Goal: Transaction & Acquisition: Purchase product/service

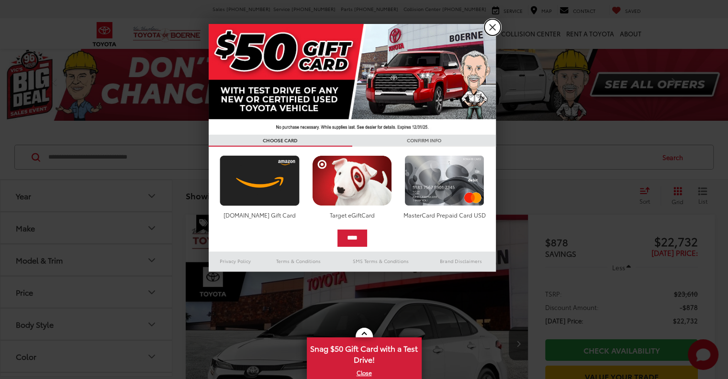
click at [488, 24] on link "X" at bounding box center [492, 27] width 16 height 16
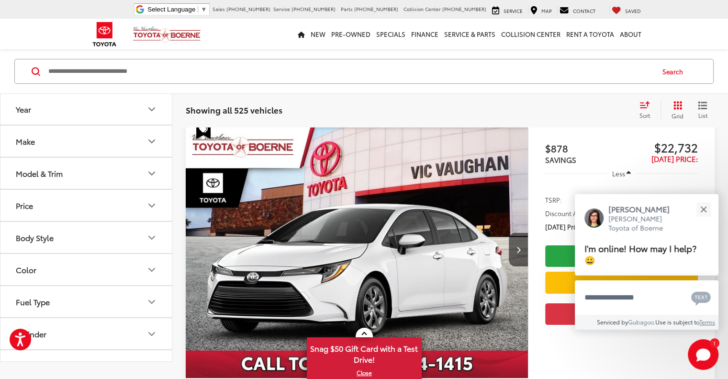
scroll to position [96, 0]
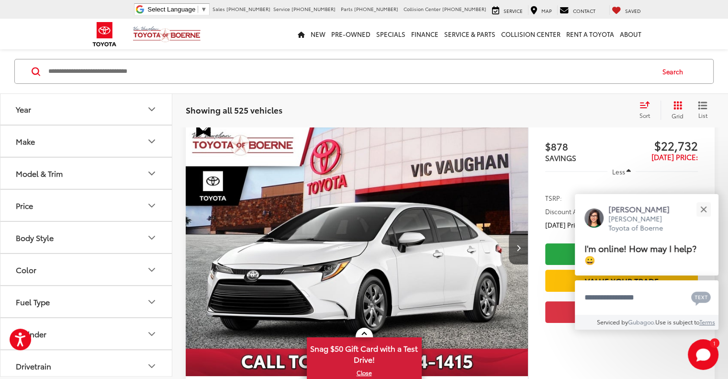
click at [43, 174] on div "Model & Trim" at bounding box center [39, 173] width 47 height 9
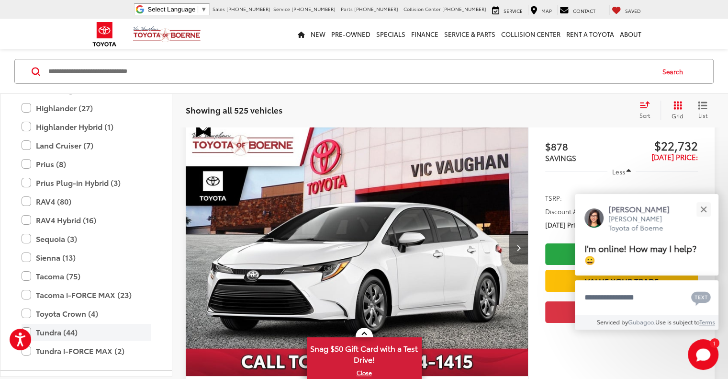
scroll to position [329, 0]
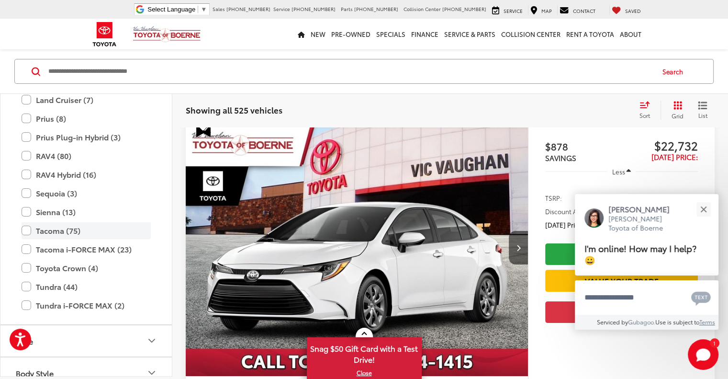
click at [23, 231] on label "Tacoma (75)" at bounding box center [86, 230] width 129 height 17
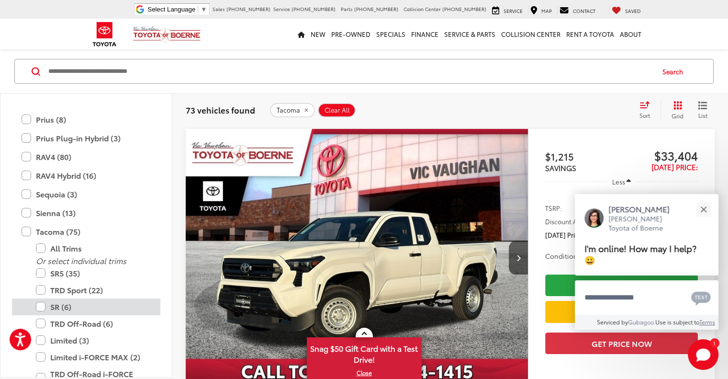
scroll to position [377, 0]
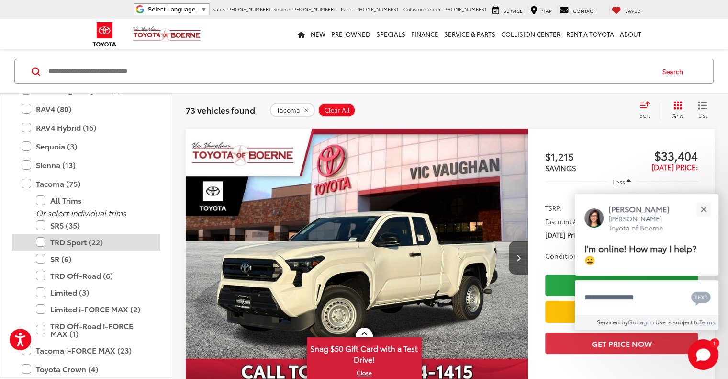
click at [41, 243] on label "TRD Sport (22)" at bounding box center [93, 242] width 115 height 17
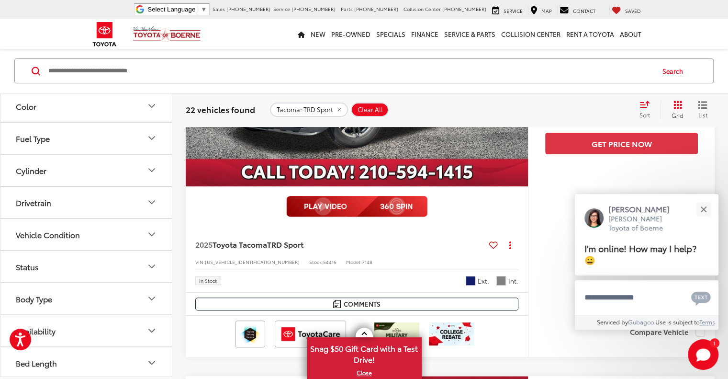
scroll to position [325, 0]
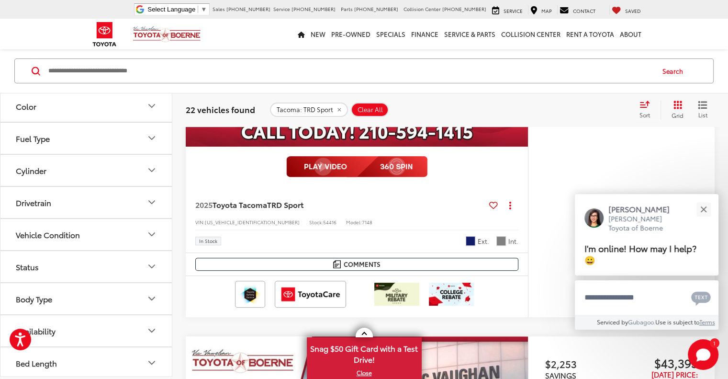
click at [29, 258] on button "Status" at bounding box center [86, 266] width 172 height 31
click at [17, 303] on label "In Stock (8)" at bounding box center [37, 306] width 50 height 16
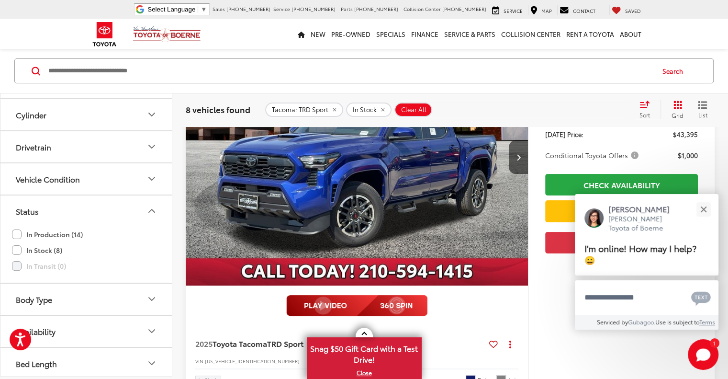
scroll to position [86, 0]
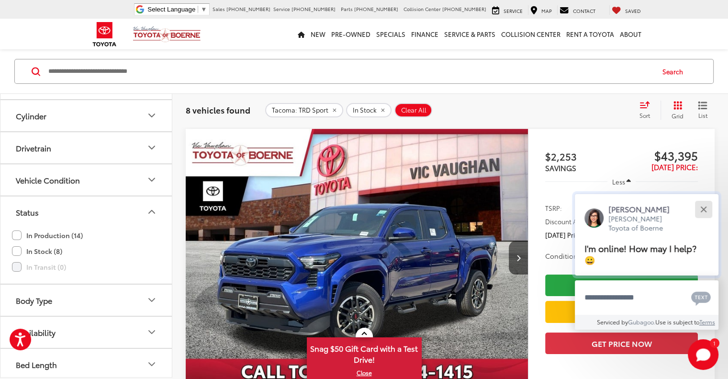
click at [709, 213] on button "Close" at bounding box center [703, 209] width 21 height 21
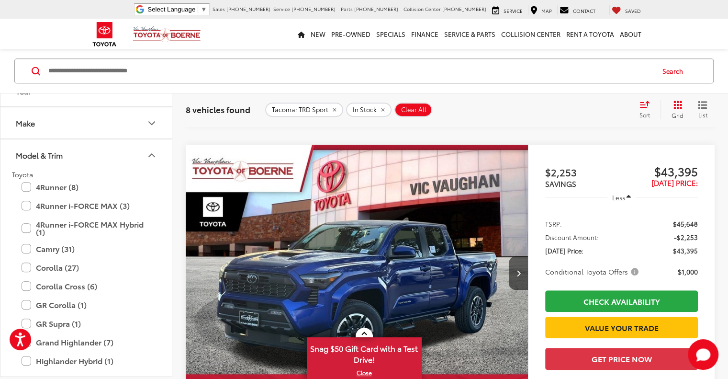
scroll to position [0, 0]
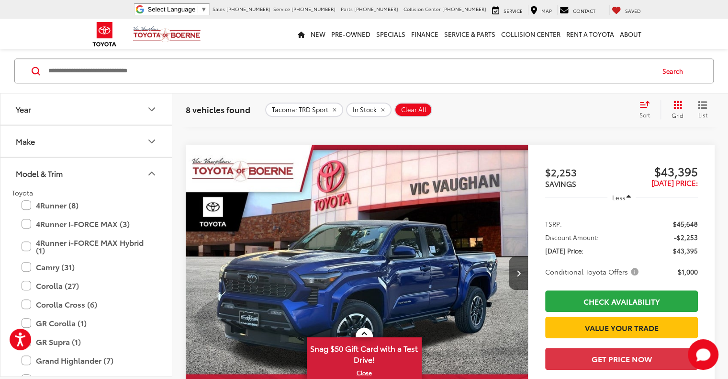
click at [153, 169] on icon "Model & Trim" at bounding box center [151, 172] width 11 height 11
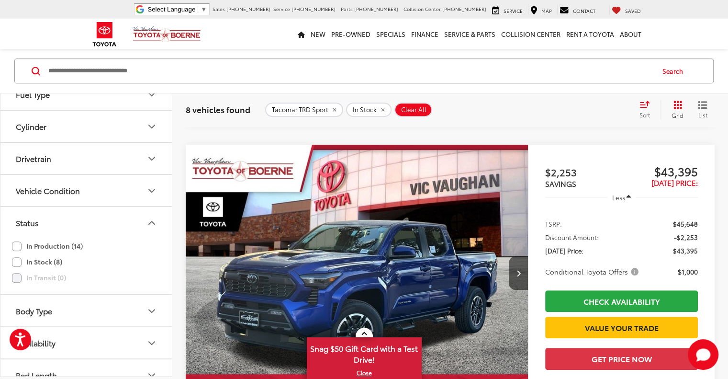
scroll to position [219, 0]
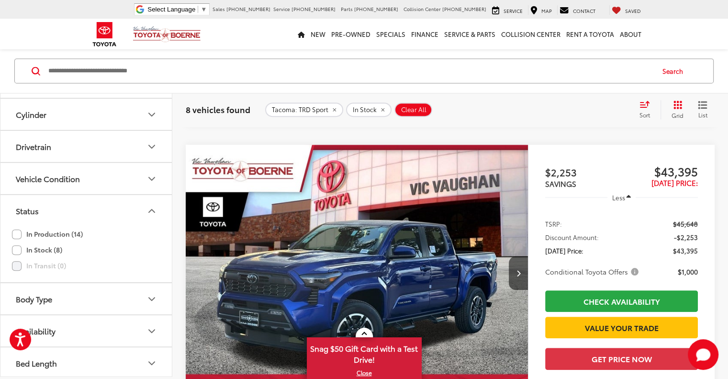
click at [151, 210] on icon "Status" at bounding box center [151, 210] width 11 height 11
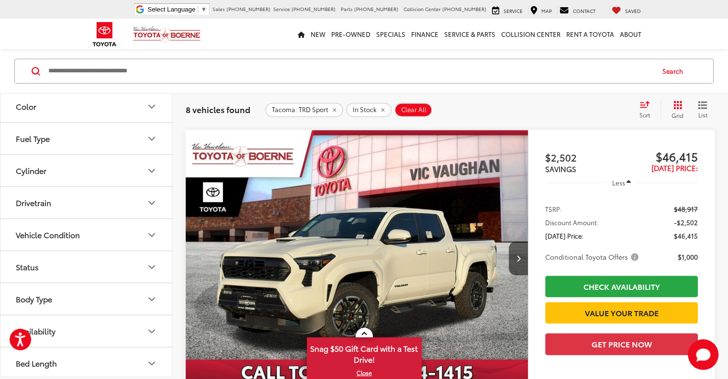
scroll to position [1436, 0]
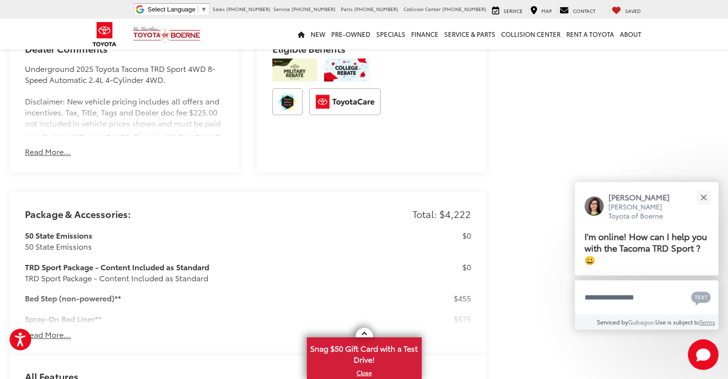
scroll to position [733, 0]
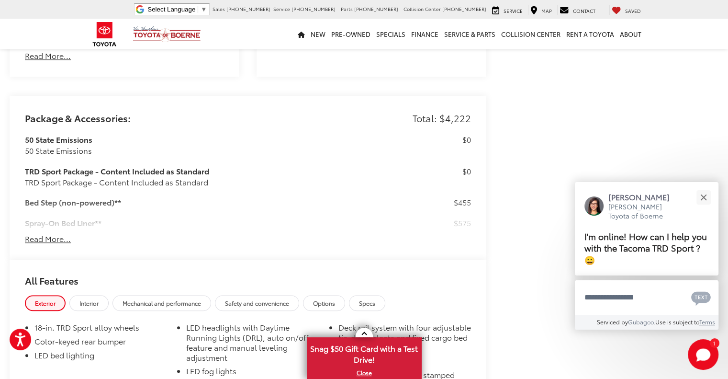
click at [39, 233] on button "Read More..." at bounding box center [48, 238] width 46 height 11
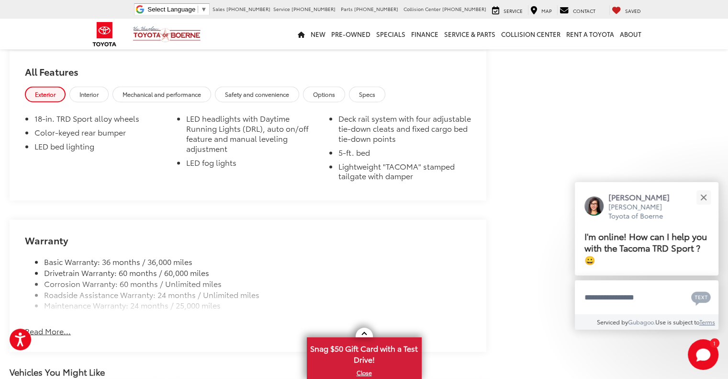
scroll to position [1526, 0]
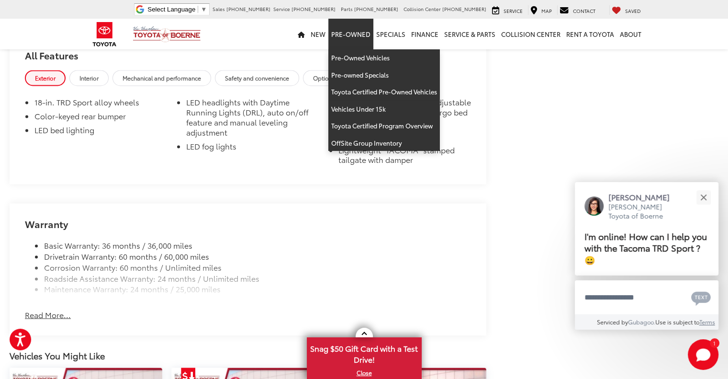
click at [332, 44] on link "Pre-Owned" at bounding box center [350, 34] width 45 height 31
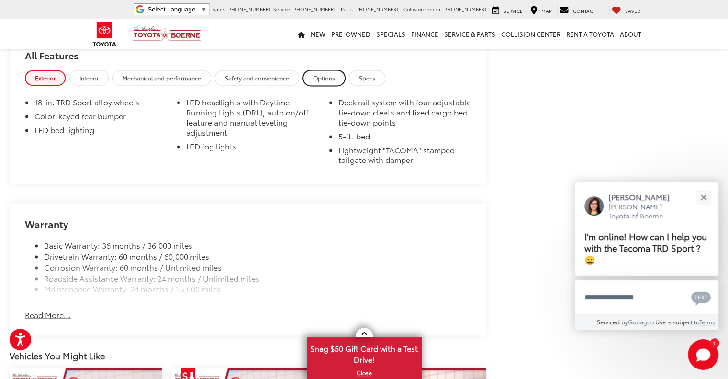
click at [322, 74] on span "Options" at bounding box center [324, 78] width 22 height 8
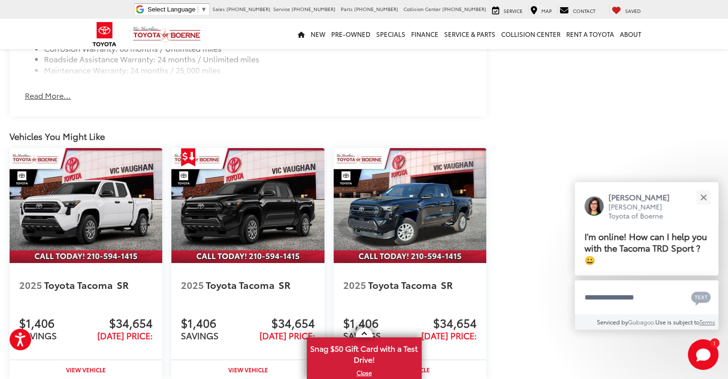
scroll to position [3249, 0]
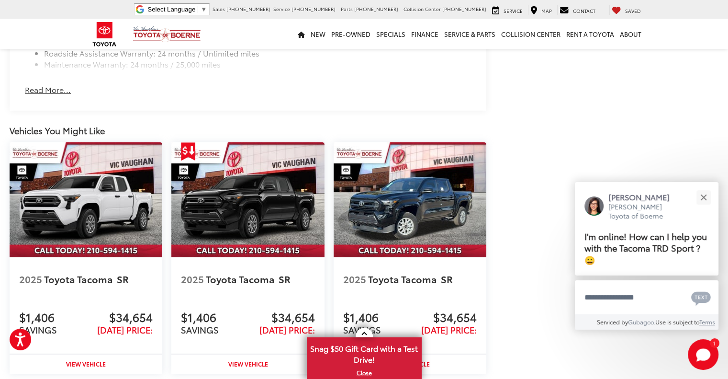
click at [50, 84] on button "Read More..." at bounding box center [48, 89] width 46 height 11
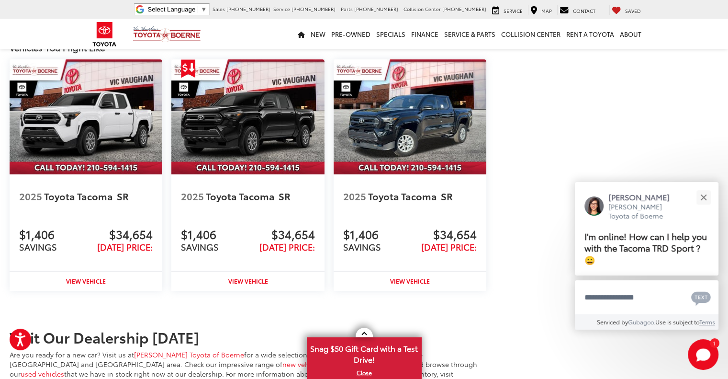
scroll to position [3296, 0]
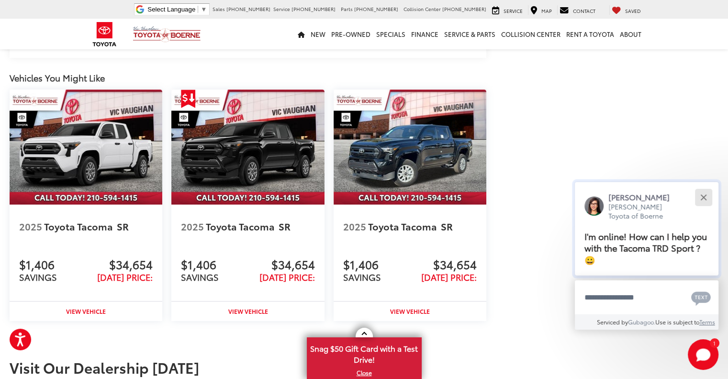
click at [704, 196] on div "Close" at bounding box center [703, 197] width 6 height 6
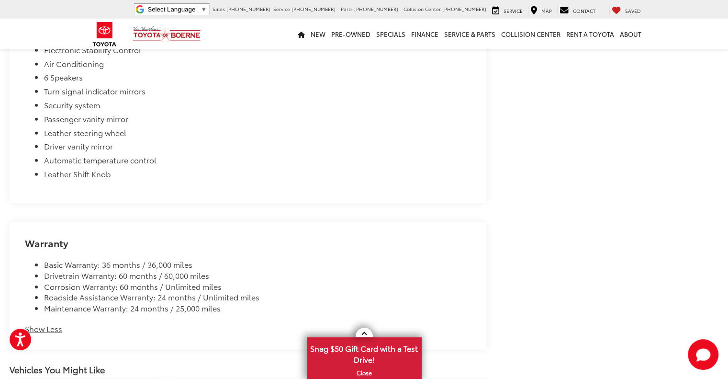
scroll to position [3105, 0]
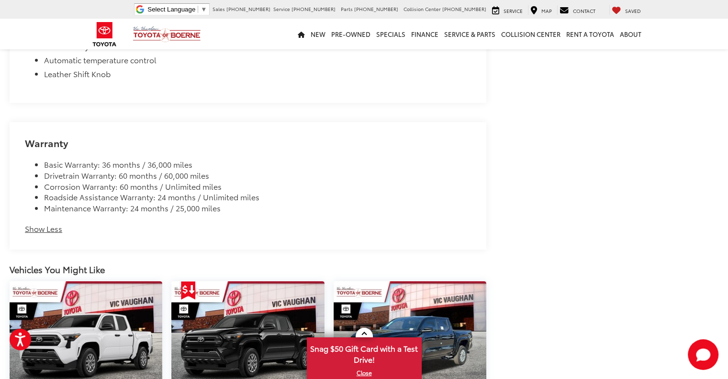
click at [45, 223] on button "Show Less" at bounding box center [43, 228] width 37 height 11
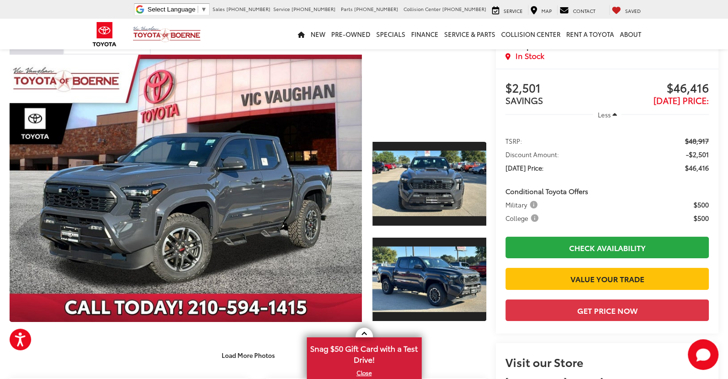
scroll to position [0, 0]
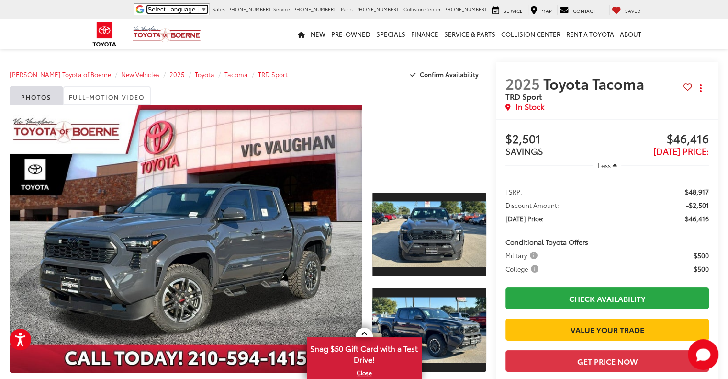
click at [207, 11] on span "▼" at bounding box center [203, 9] width 6 height 7
click at [271, 39] on div "New New Vehicles New Specials New Tundra Inventory Schedule Test Drive ToyotaCa…" at bounding box center [364, 34] width 560 height 31
click at [369, 81] on div "[PERSON_NAME] Toyota of Boerne New Vehicles 2025 Toyota Tacoma TRD Sport Confir…" at bounding box center [248, 74] width 477 height 24
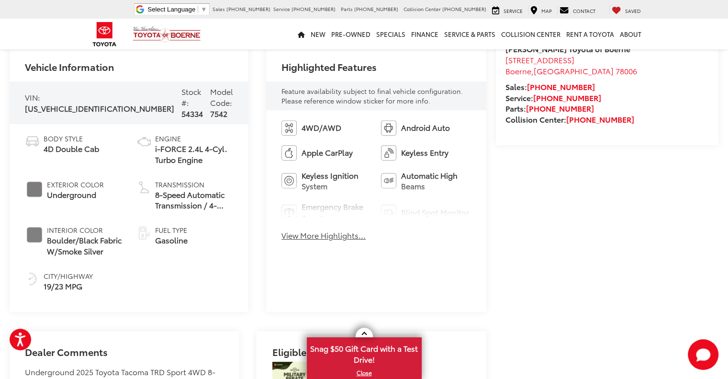
scroll to position [383, 0]
click at [291, 237] on button "View More Highlights..." at bounding box center [323, 234] width 84 height 11
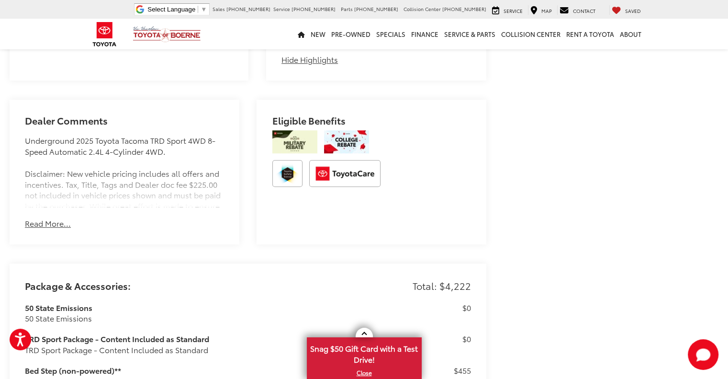
scroll to position [670, 0]
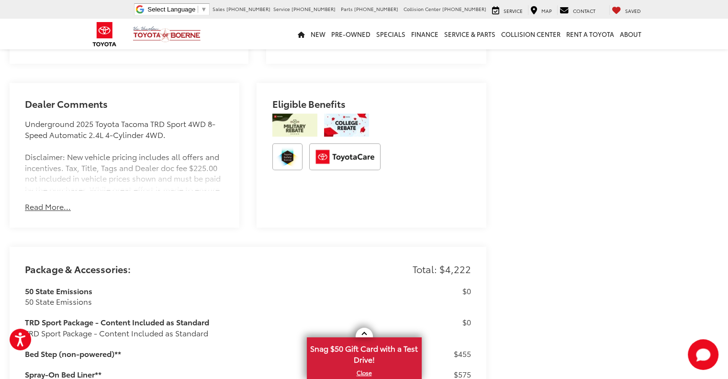
click at [42, 213] on div "Dealer Comments Underground 2025 Toyota Tacoma TRD Sport 4WD 8-Speed Automatic …" at bounding box center [125, 155] width 230 height 145
click at [46, 206] on button "Read More..." at bounding box center [48, 206] width 46 height 11
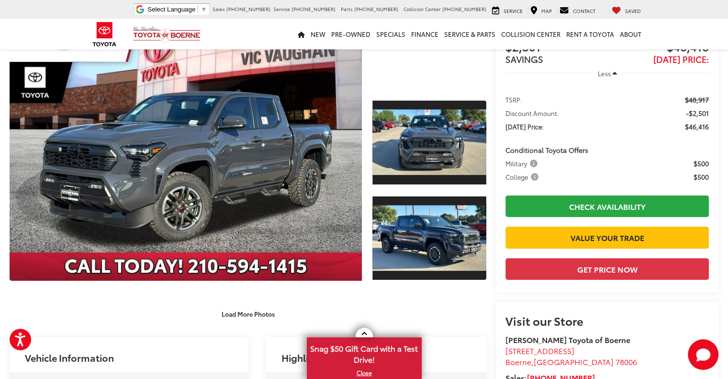
scroll to position [0, 0]
